Goal: Transaction & Acquisition: Purchase product/service

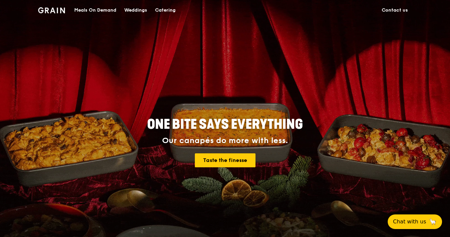
click at [94, 6] on div "Meals On Demand" at bounding box center [95, 10] width 42 height 20
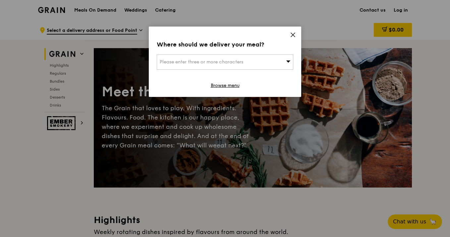
click at [290, 35] on icon at bounding box center [293, 35] width 6 height 6
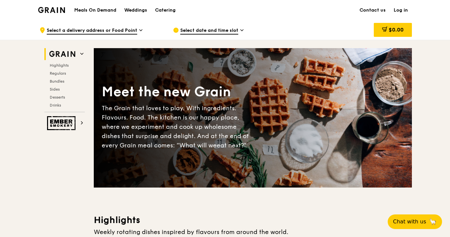
click at [403, 12] on link "Log in" at bounding box center [401, 10] width 22 height 20
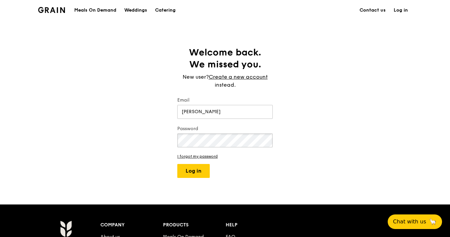
click at [194, 171] on button "Log in" at bounding box center [193, 171] width 32 height 14
type input "[PERSON_NAME][EMAIL_ADDRESS][DOMAIN_NAME]"
click at [191, 172] on button "Log in" at bounding box center [193, 171] width 32 height 14
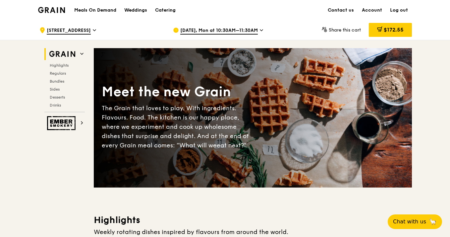
click at [228, 28] on span "[DATE], Mon at 10:30AM–11:30AM" at bounding box center [219, 30] width 78 height 7
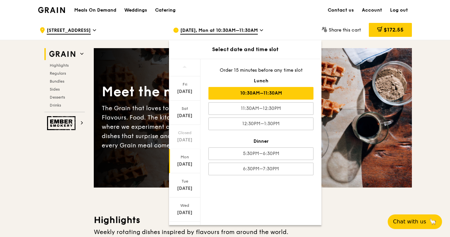
click at [231, 93] on div "10:30AM–11:30AM" at bounding box center [260, 93] width 105 height 13
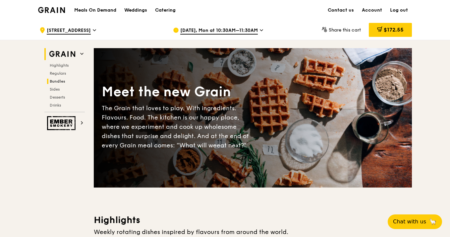
click at [57, 82] on span "Bundles" at bounding box center [58, 81] width 16 height 5
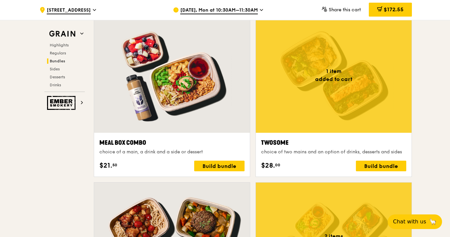
scroll to position [993, 0]
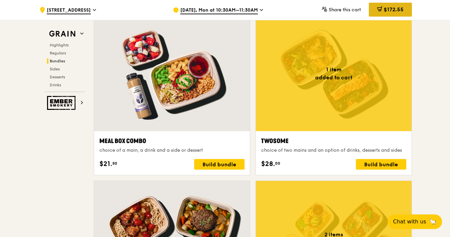
click at [396, 6] on div "$172.55" at bounding box center [390, 10] width 43 height 14
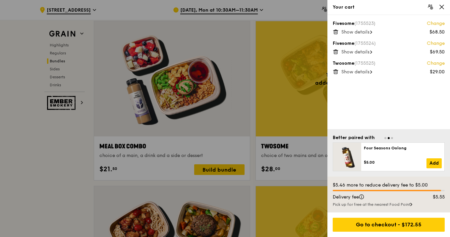
scroll to position [974, 0]
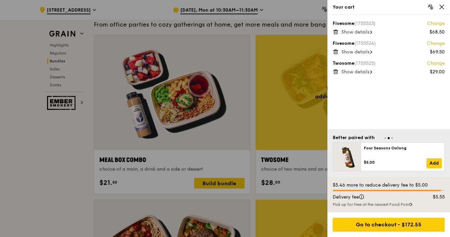
click at [367, 52] on span "Show details" at bounding box center [355, 52] width 28 height 6
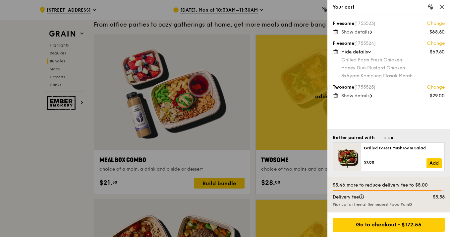
click at [362, 31] on span "Show details" at bounding box center [355, 32] width 28 height 6
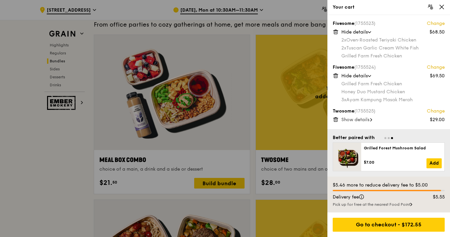
click at [362, 120] on span "Show details" at bounding box center [355, 120] width 28 height 6
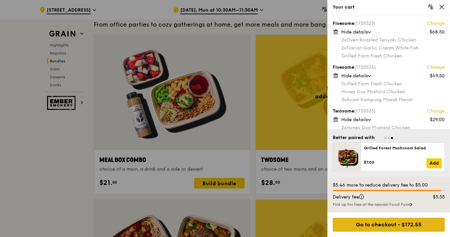
click at [376, 224] on div "Go to checkout - $172.55" at bounding box center [389, 224] width 112 height 14
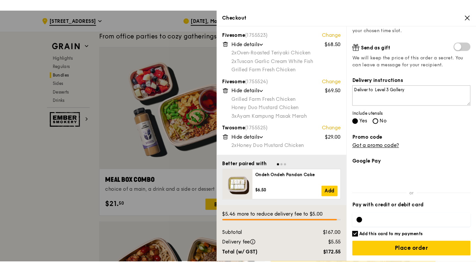
scroll to position [145, 0]
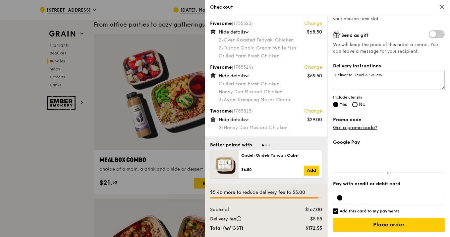
click at [336, 208] on input "Add this card to my payments" at bounding box center [335, 210] width 5 height 5
checkbox input "false"
click at [362, 200] on div at bounding box center [389, 197] width 112 height 13
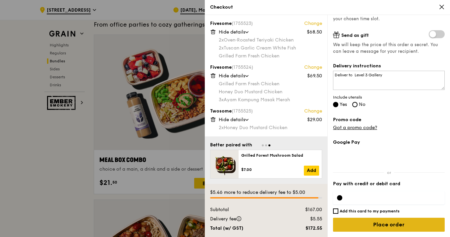
click at [362, 229] on input "Place order" at bounding box center [389, 224] width 112 height 14
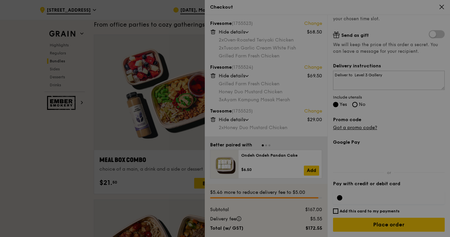
click at [83, 161] on div at bounding box center [225, 118] width 450 height 237
